Goal: Task Accomplishment & Management: Manage account settings

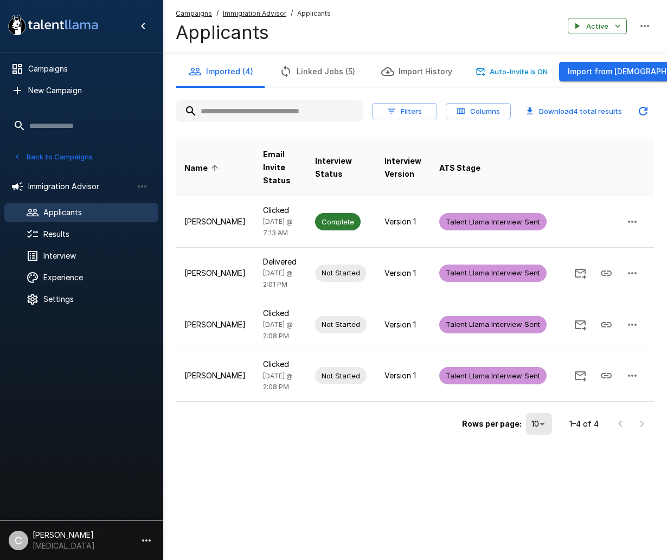
click at [105, 210] on span "Applicants" at bounding box center [96, 212] width 106 height 11
click at [62, 65] on span "Campaigns" at bounding box center [88, 68] width 121 height 11
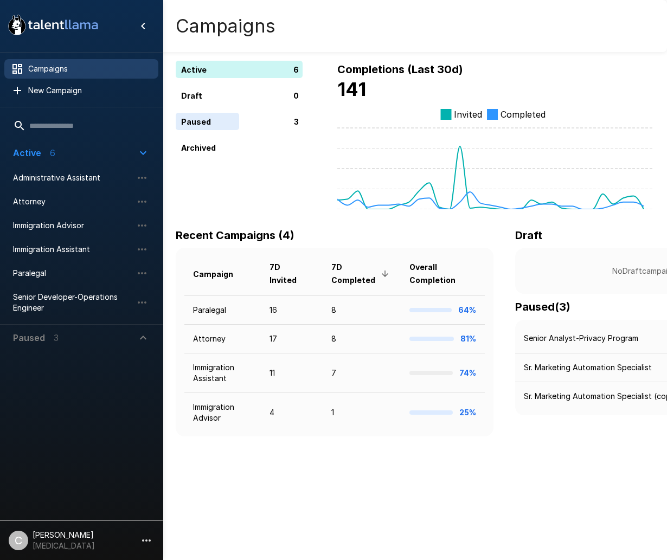
click at [67, 336] on span "Paused 3" at bounding box center [75, 337] width 124 height 13
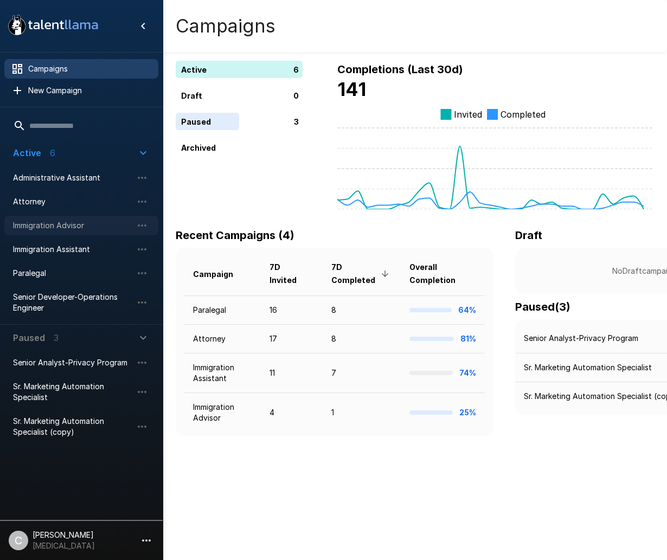
click at [78, 219] on div "Immigration Advisor" at bounding box center [81, 226] width 154 height 20
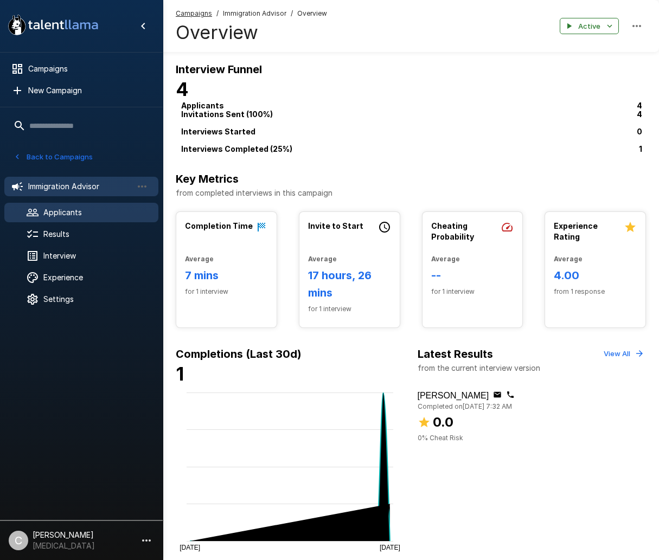
click at [114, 210] on span "Applicants" at bounding box center [96, 212] width 106 height 11
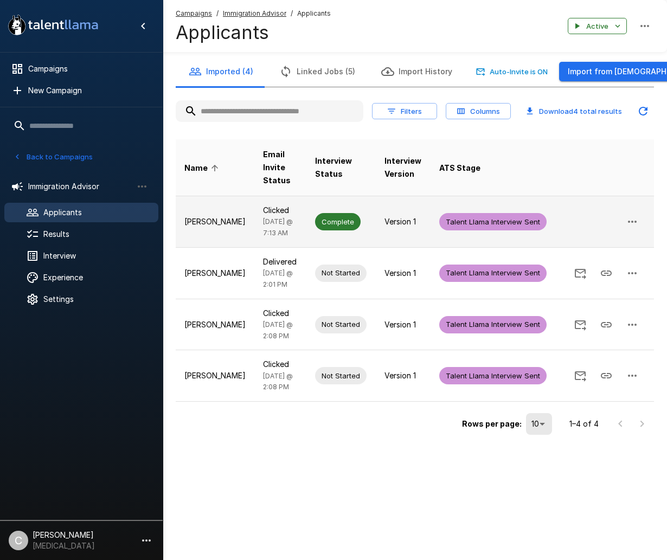
click at [263, 205] on p "Clicked" at bounding box center [280, 210] width 35 height 11
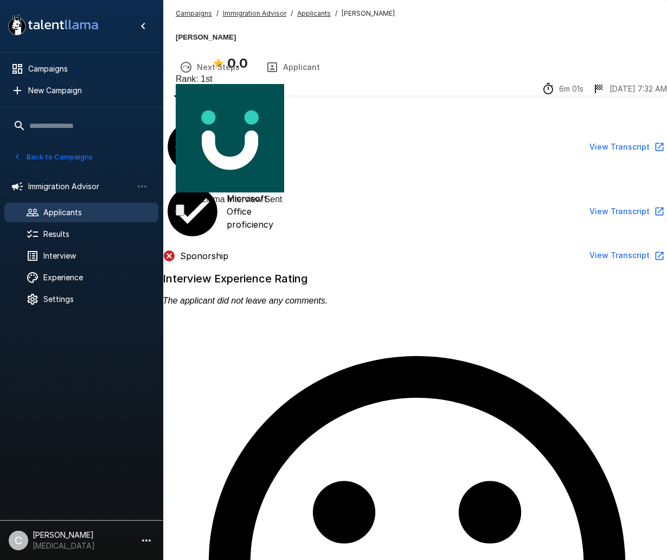
click at [586, 246] on button "View Transcript" at bounding box center [626, 256] width 82 height 20
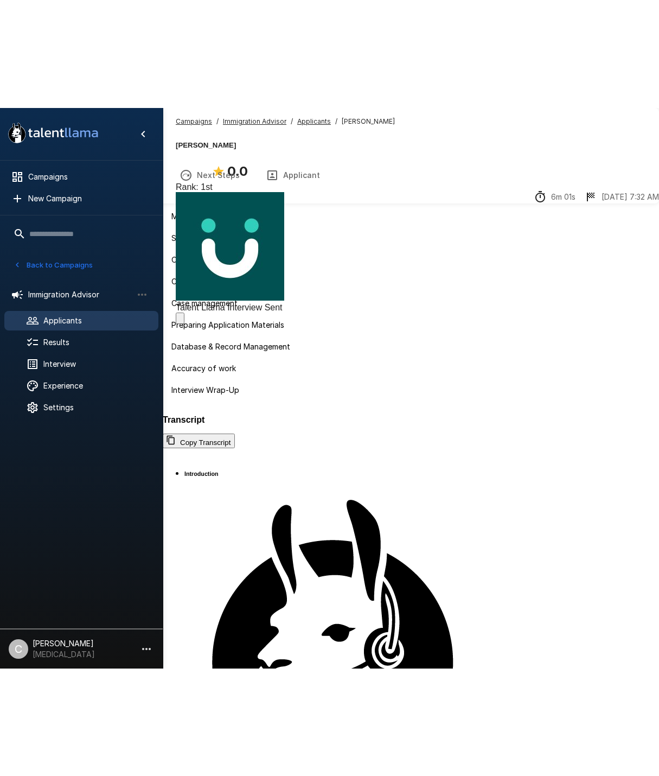
scroll to position [882, 0]
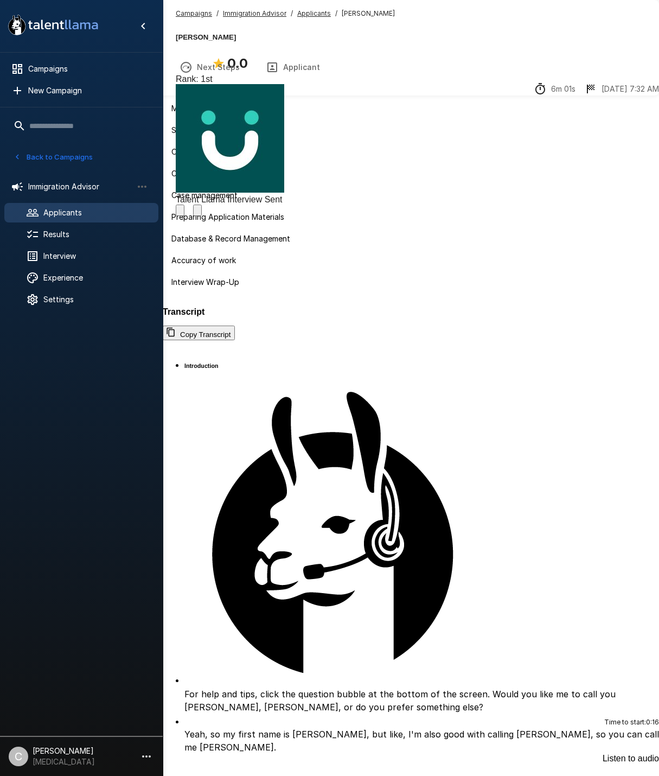
click at [283, 195] on span "Talent Llama Interview Sent" at bounding box center [229, 199] width 107 height 9
